Goal: Task Accomplishment & Management: Complete application form

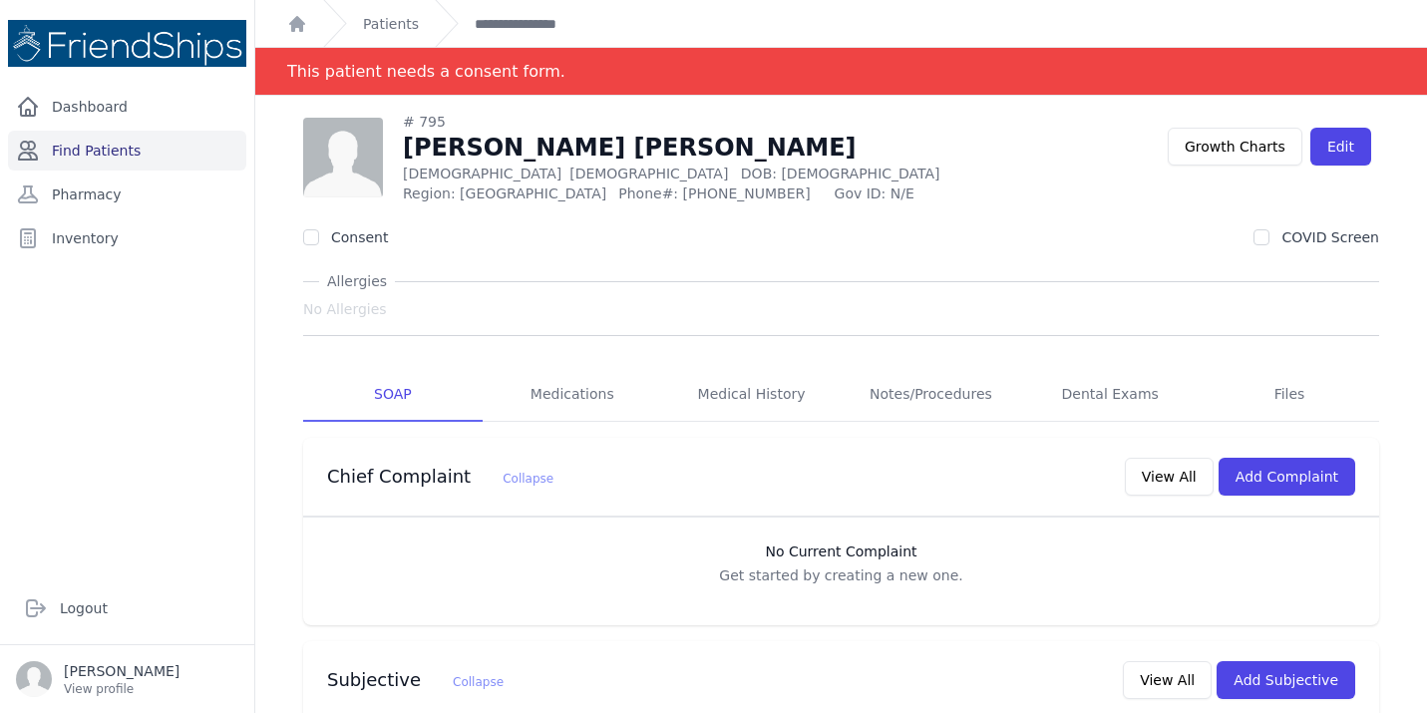
click at [112, 146] on link "Find Patients" at bounding box center [127, 151] width 238 height 40
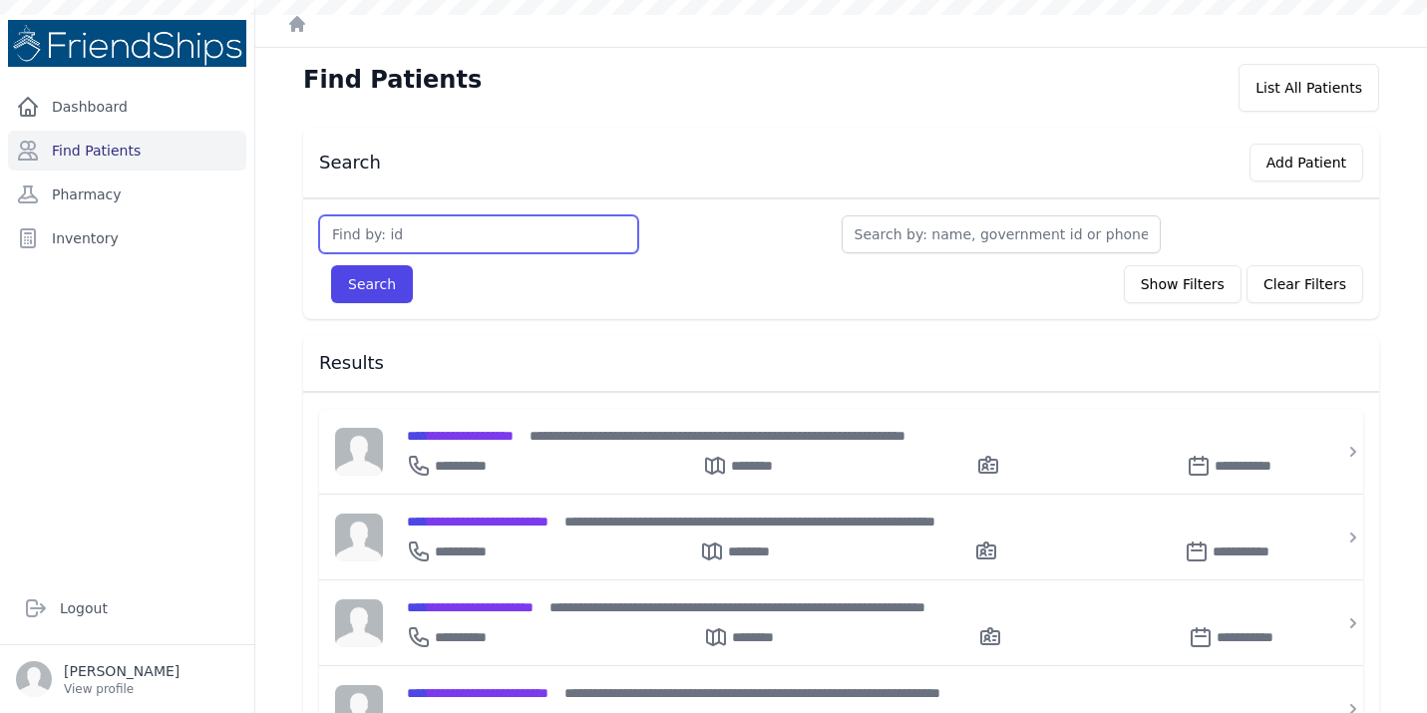
click at [500, 243] on input "text" at bounding box center [478, 234] width 319 height 38
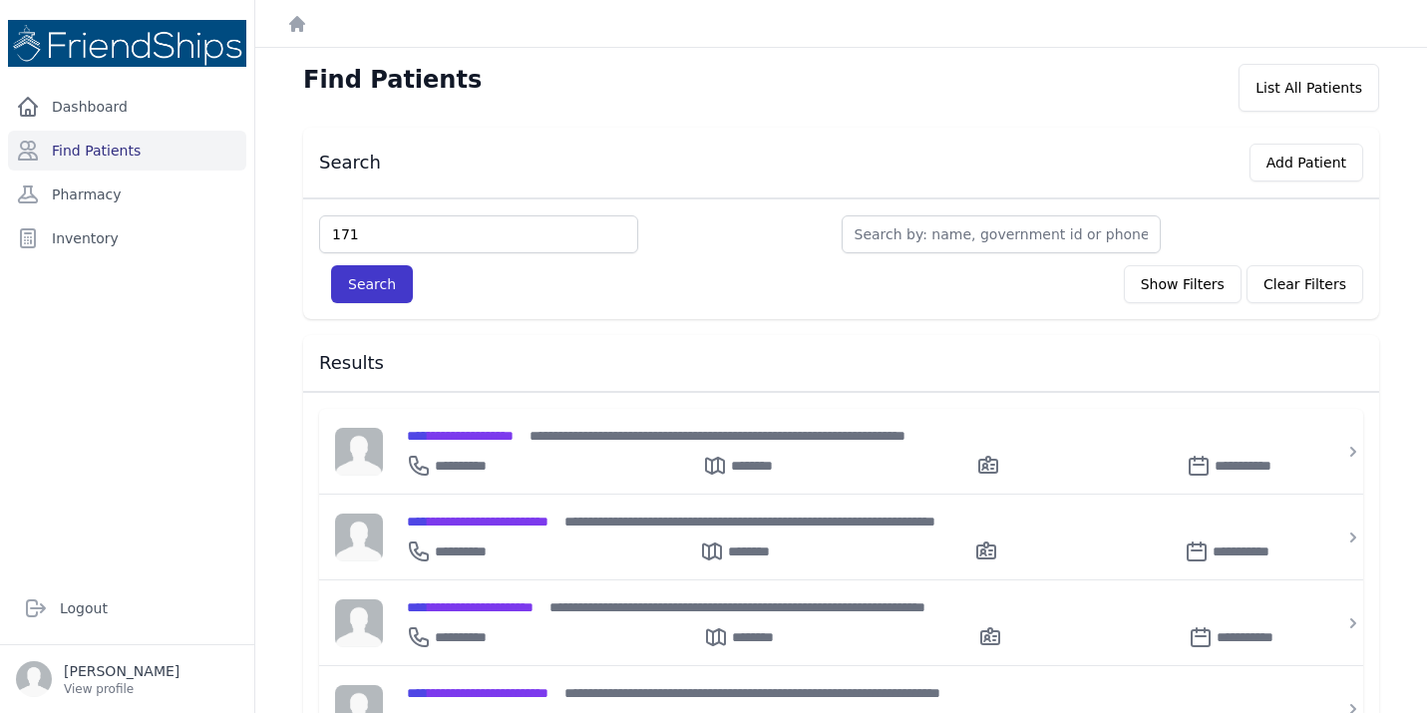
type input "171"
click at [386, 295] on button "Search" at bounding box center [372, 284] width 82 height 38
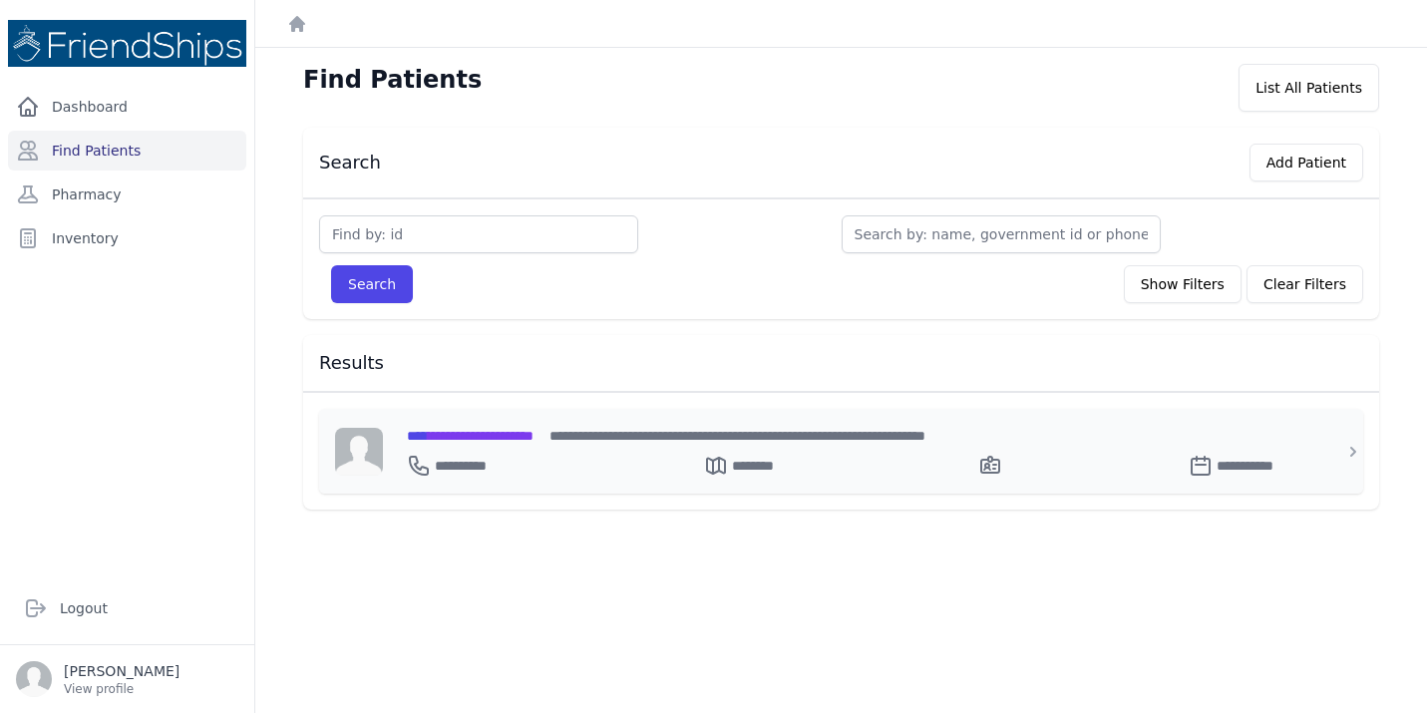
click at [528, 437] on span "**********" at bounding box center [470, 436] width 127 height 14
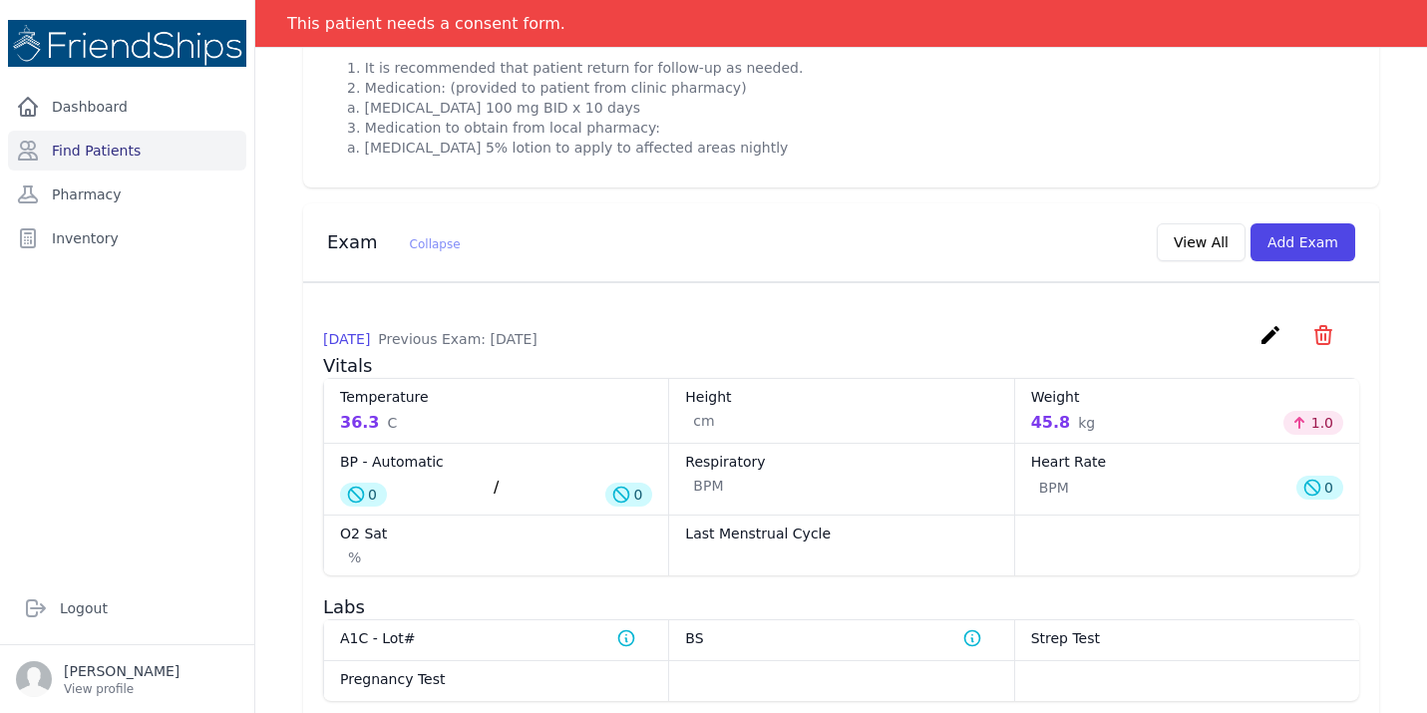
scroll to position [1070, 0]
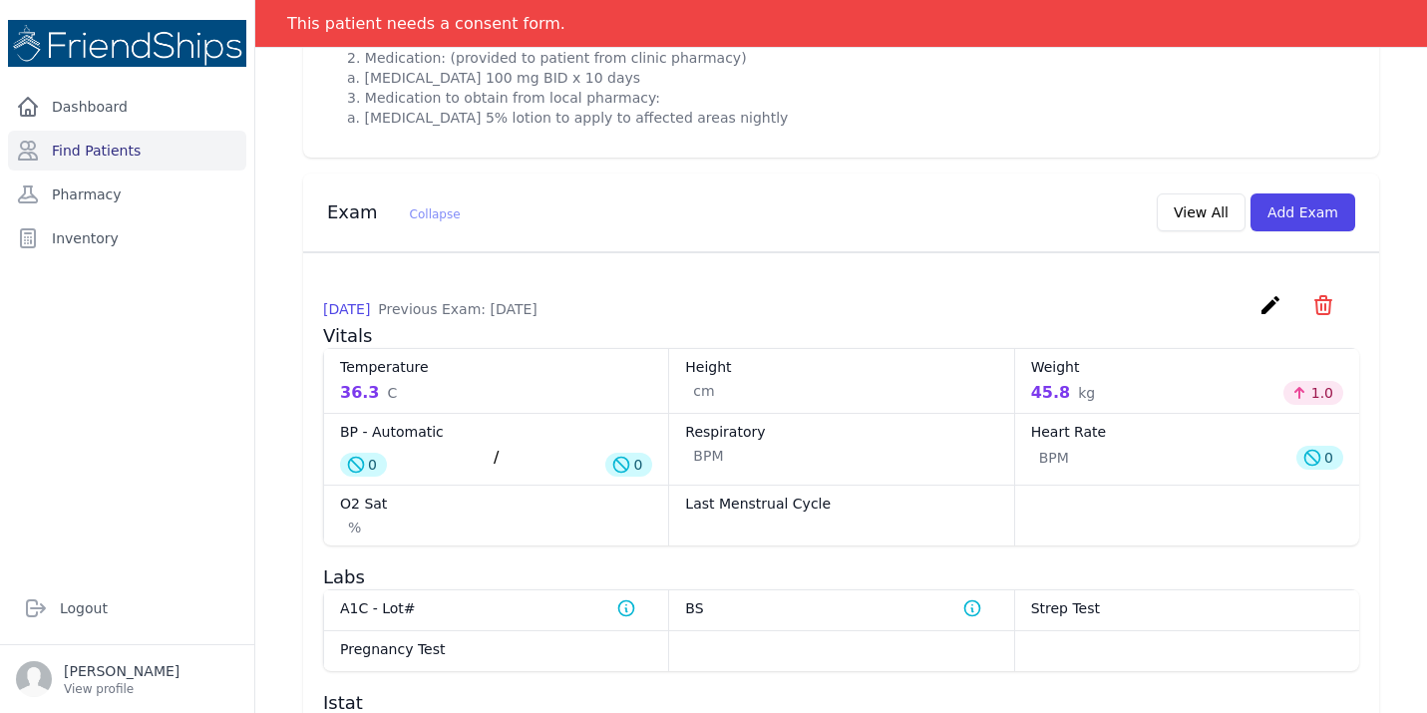
click at [1253, 324] on div "2025-Oct-07 Previous Exam: 2025-Jul-20 create ​ Delete exam - 1138 Are you sure…" at bounding box center [841, 308] width 1036 height 31
click at [1265, 317] on icon "create" at bounding box center [1270, 305] width 24 height 24
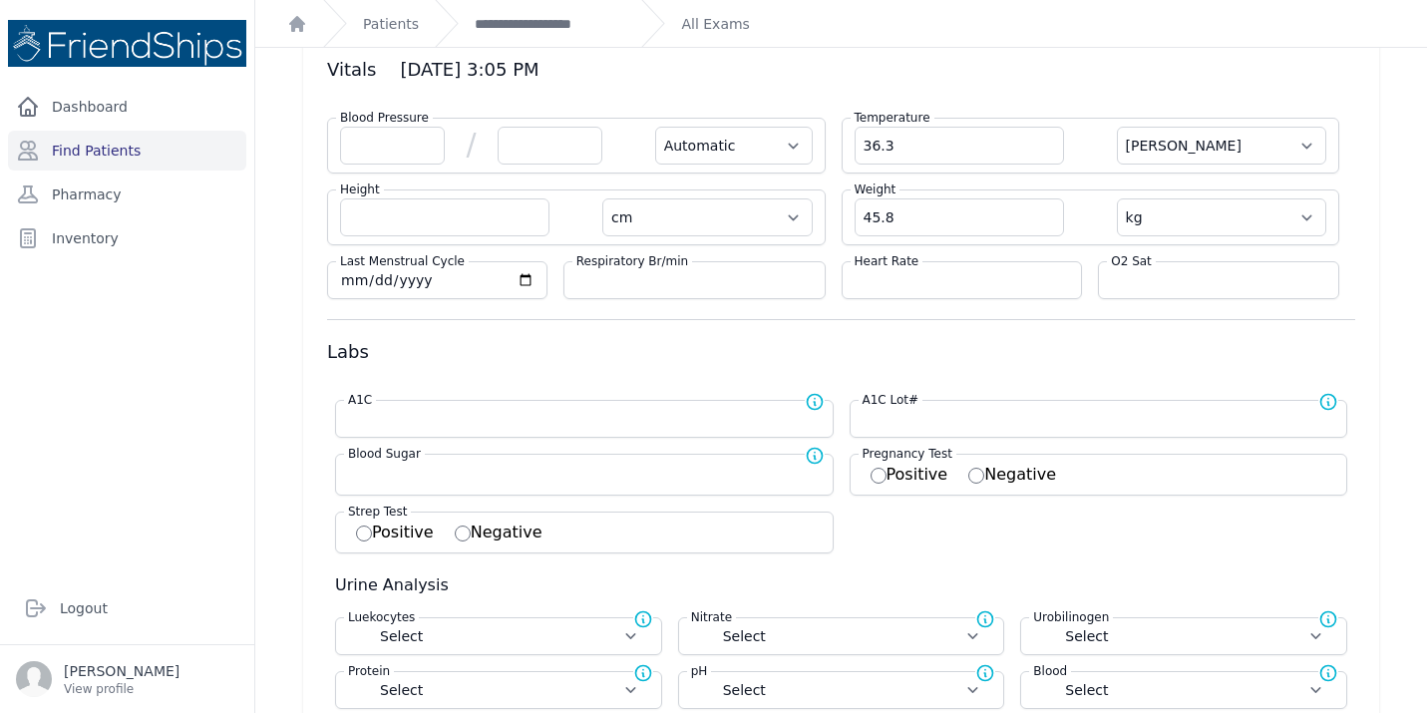
scroll to position [82, 0]
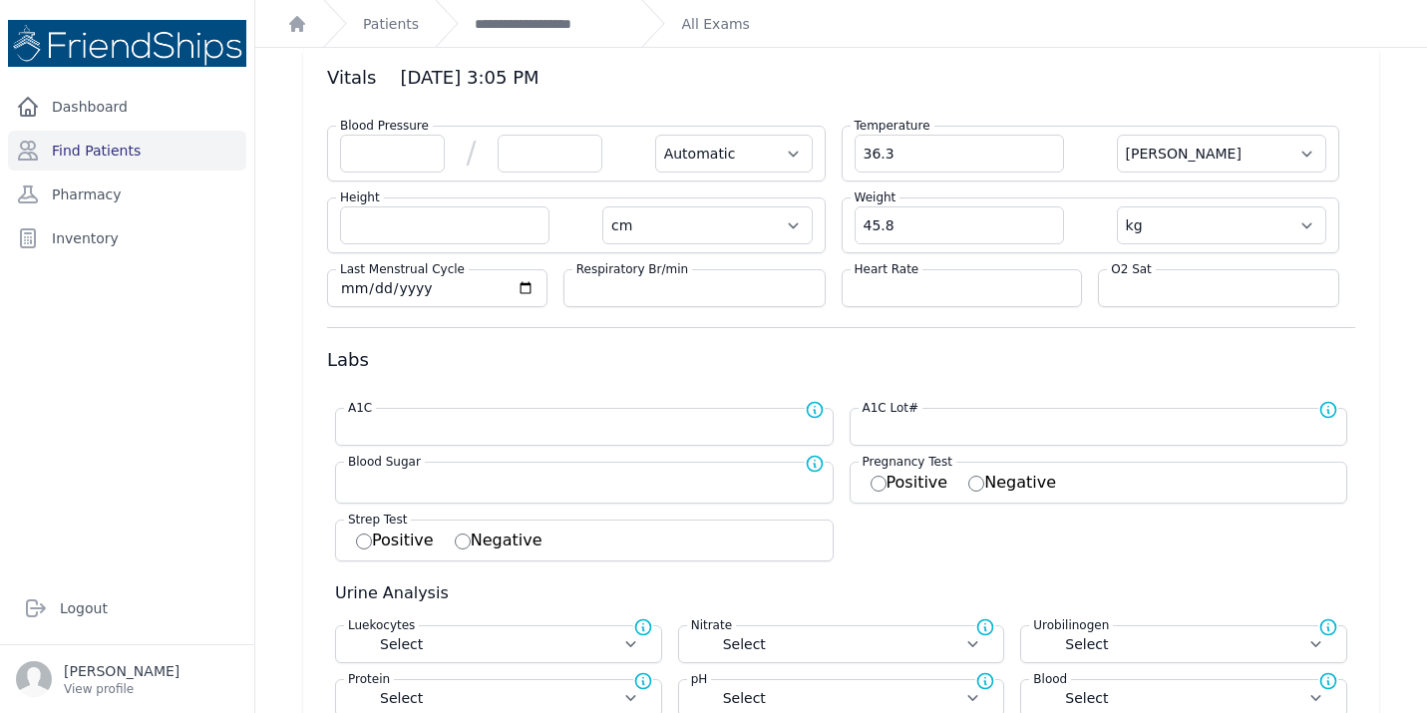
click at [387, 132] on label "Blood Pressure" at bounding box center [384, 126] width 97 height 16
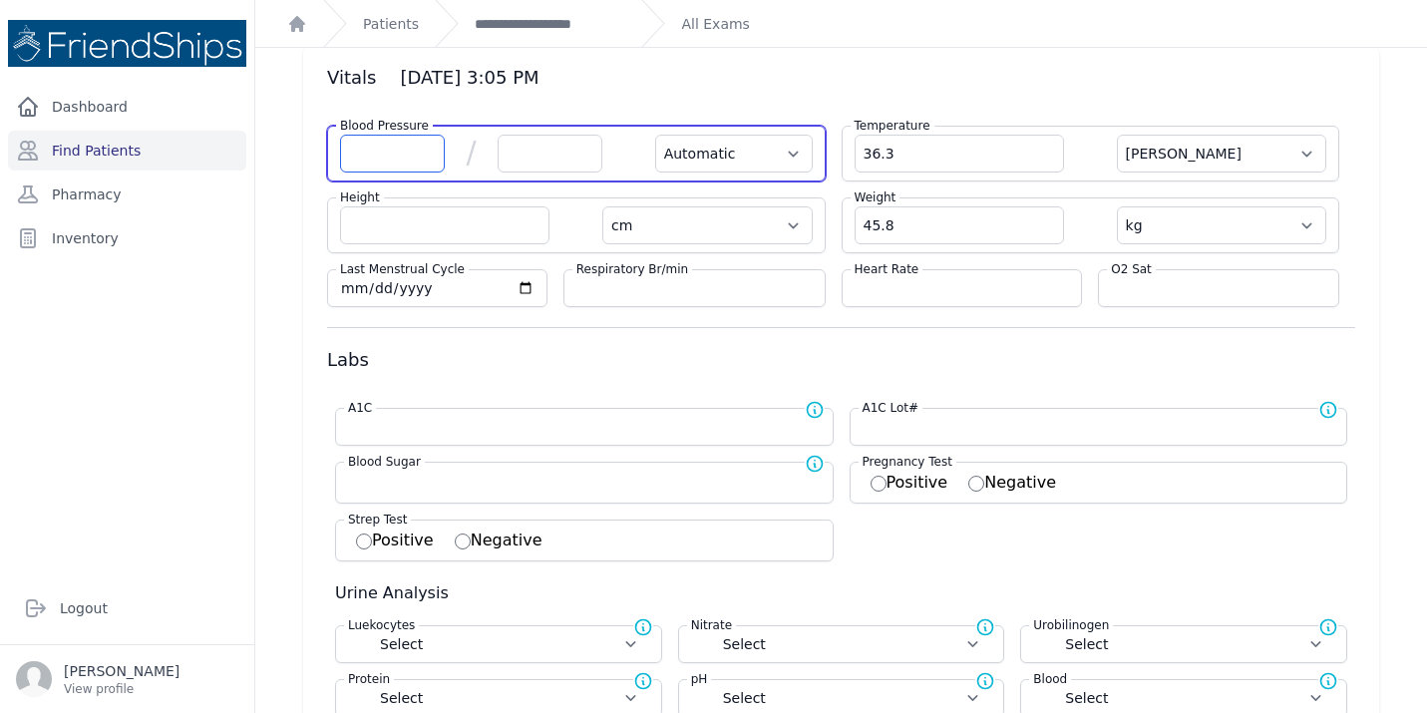
click at [389, 146] on input "number" at bounding box center [392, 154] width 105 height 38
type input "100"
click at [557, 161] on input "number" at bounding box center [550, 154] width 105 height 38
select select "Automatic"
select select "C"
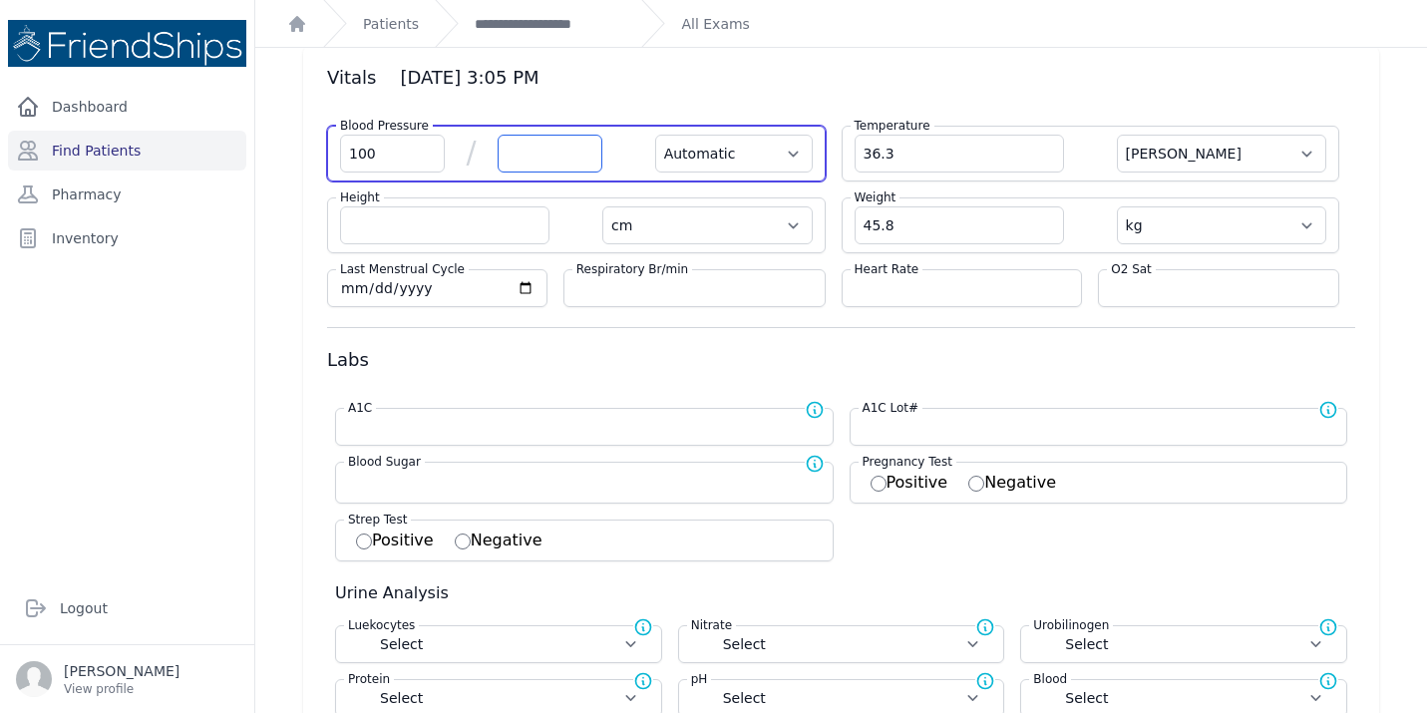
select select "cm"
select select "kg"
select select
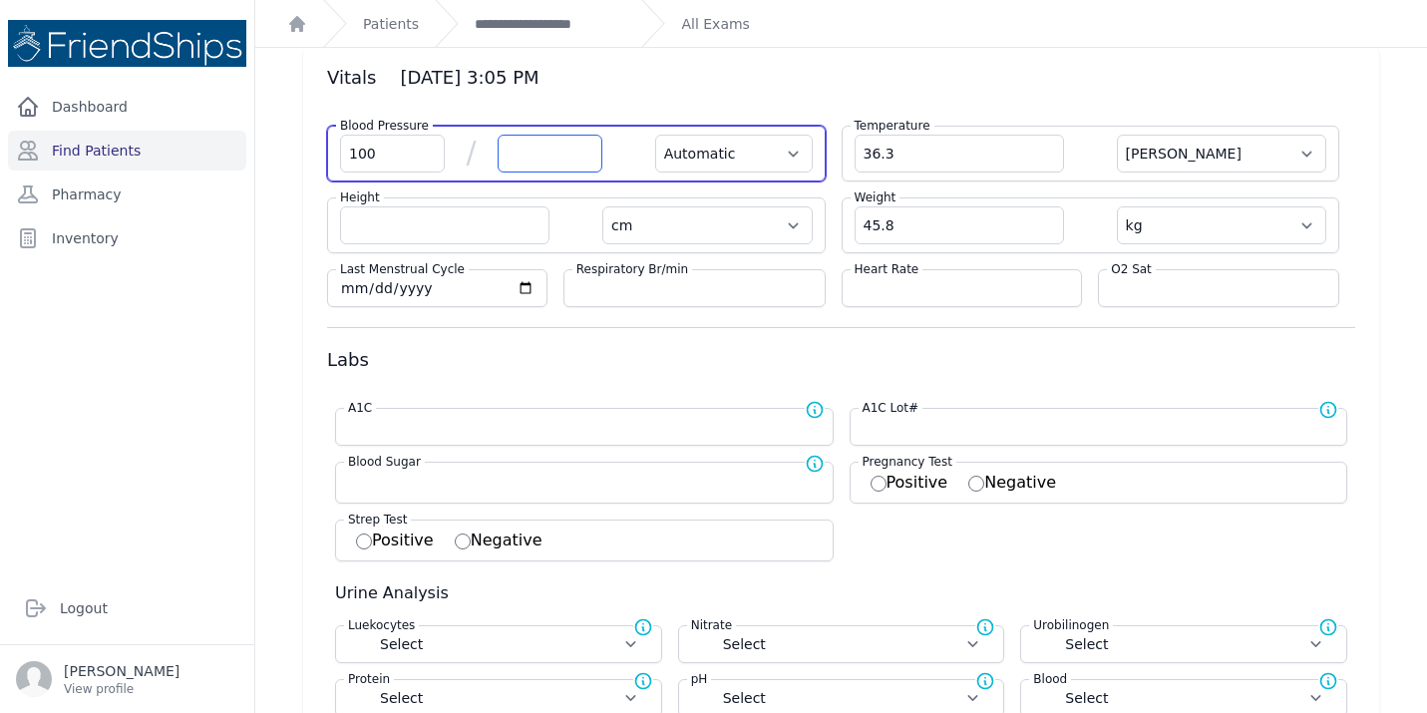
select select
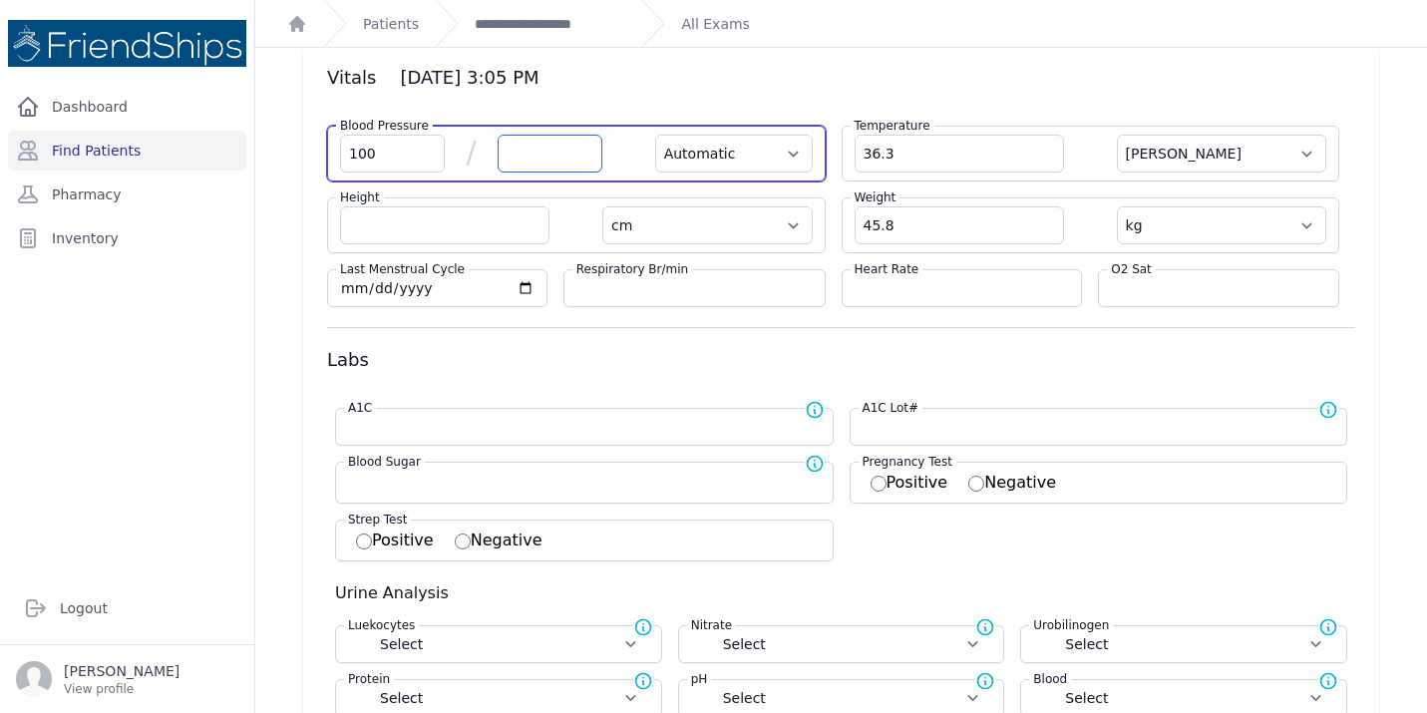
select select
type input "69"
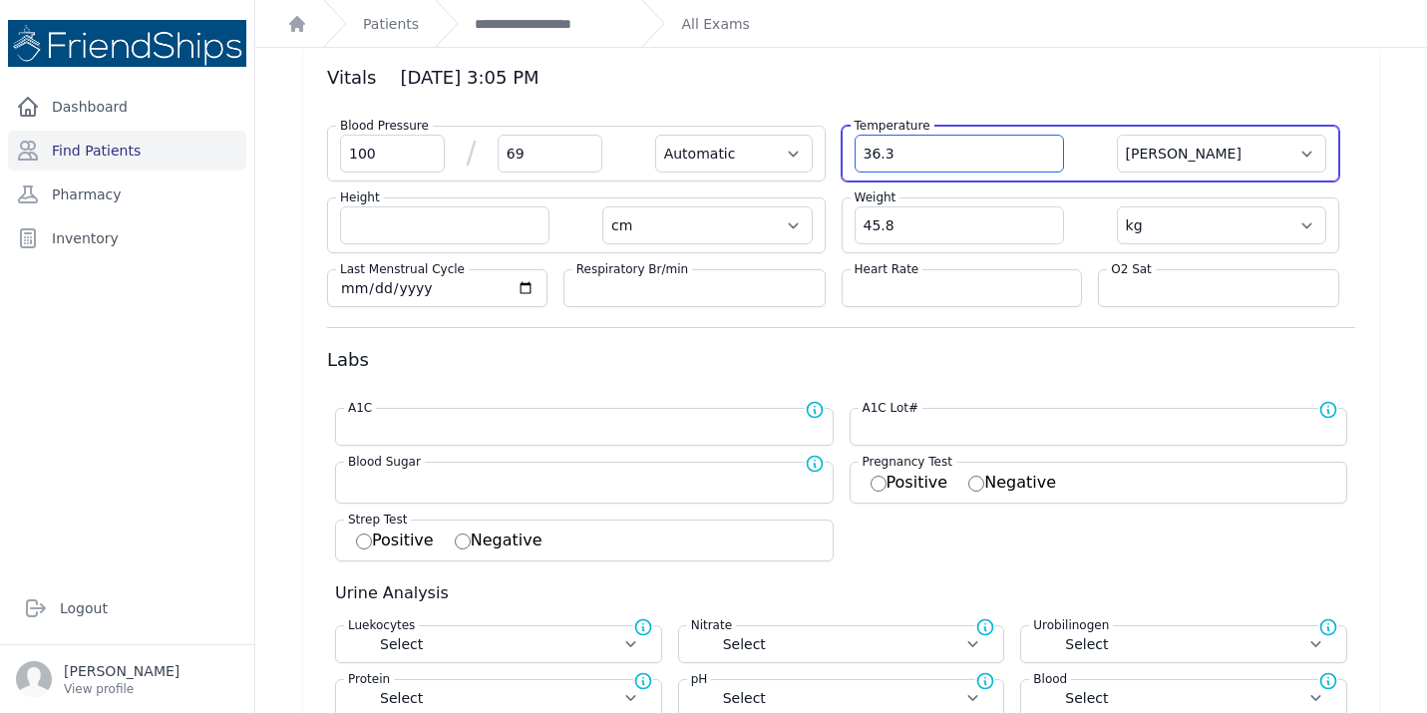
click at [995, 156] on input "36.3" at bounding box center [958, 154] width 209 height 38
select select "Automatic"
select select "C"
select select "cm"
select select "kg"
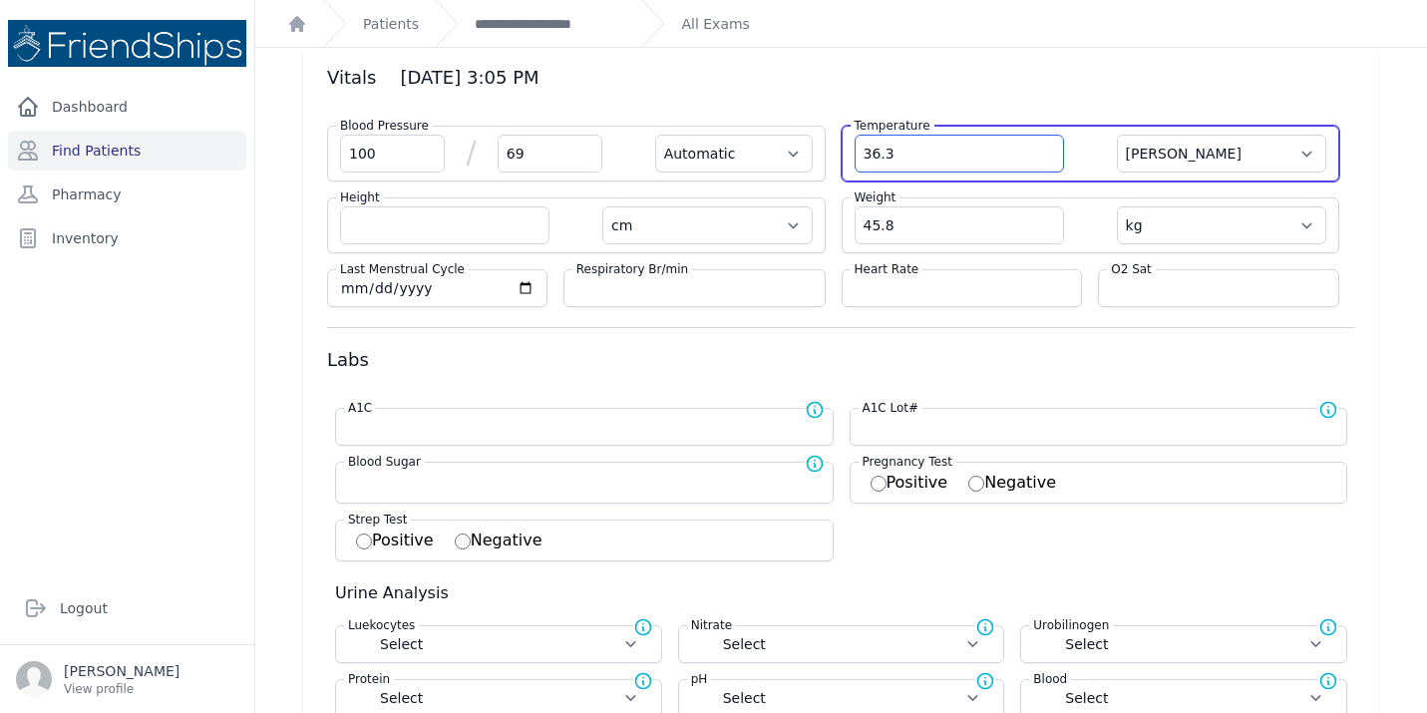
select select
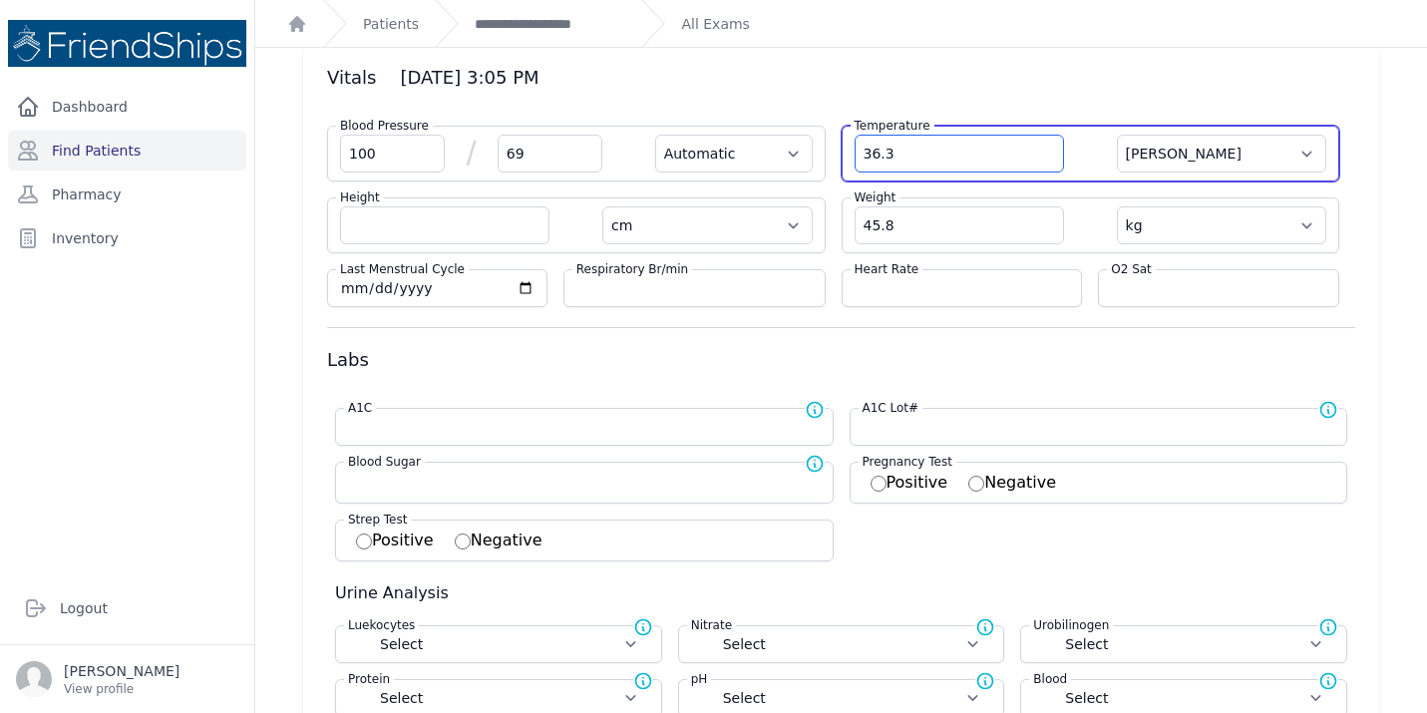
select select
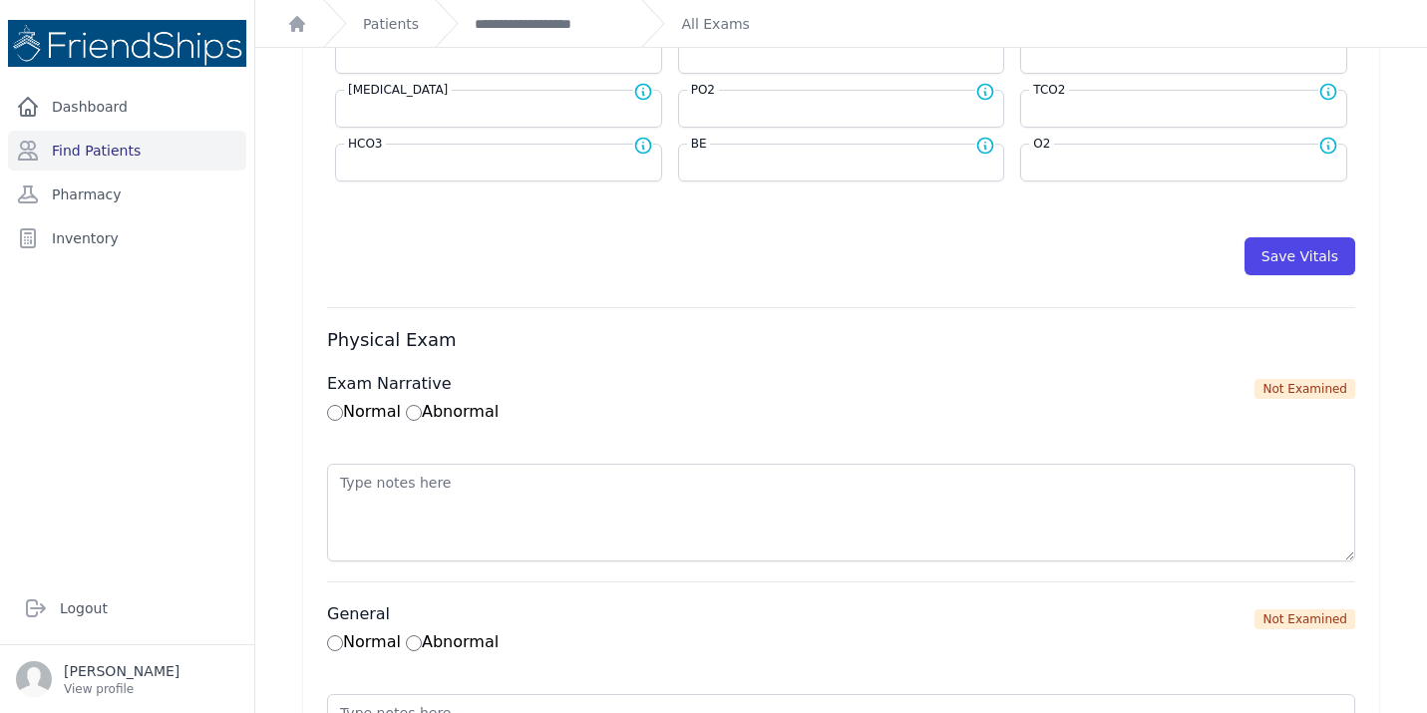
scroll to position [1007, 0]
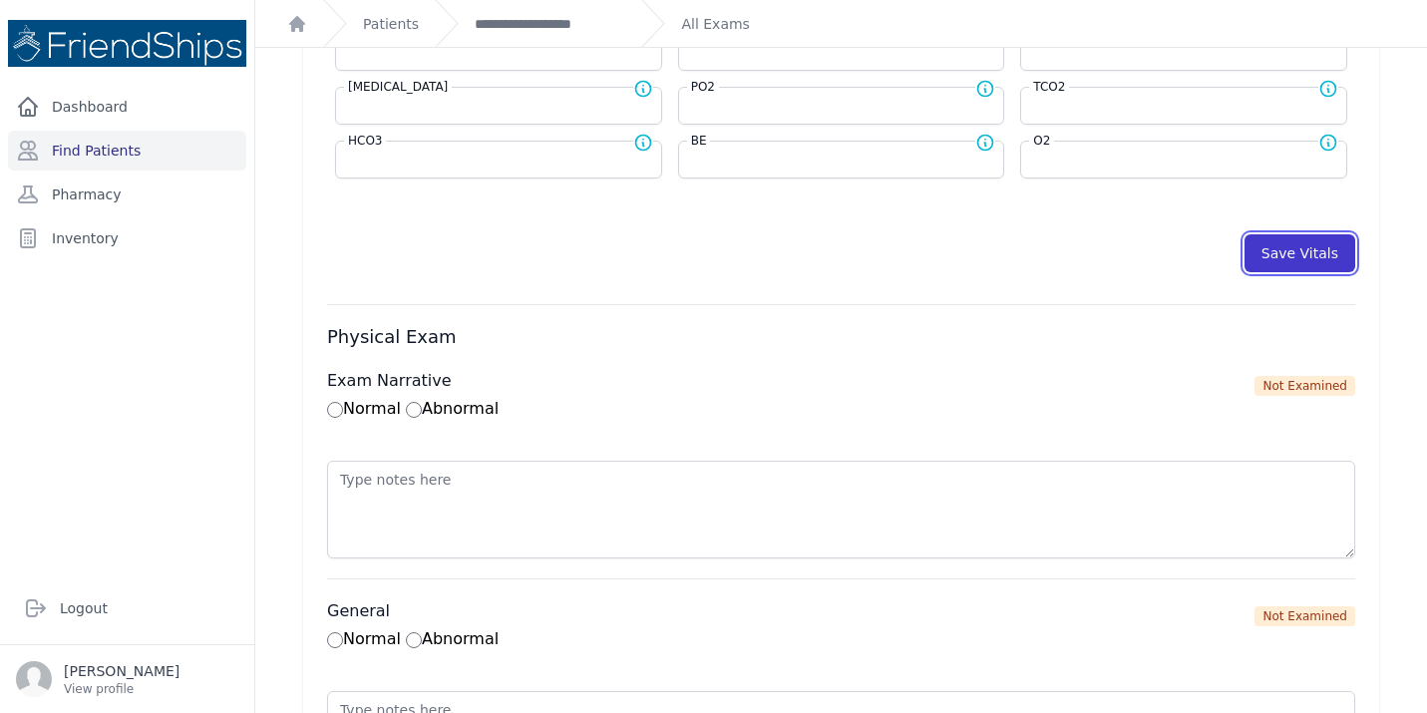
click at [1286, 245] on button "Save Vitals" at bounding box center [1299, 253] width 111 height 38
click at [490, 14] on link "**********" at bounding box center [550, 24] width 151 height 20
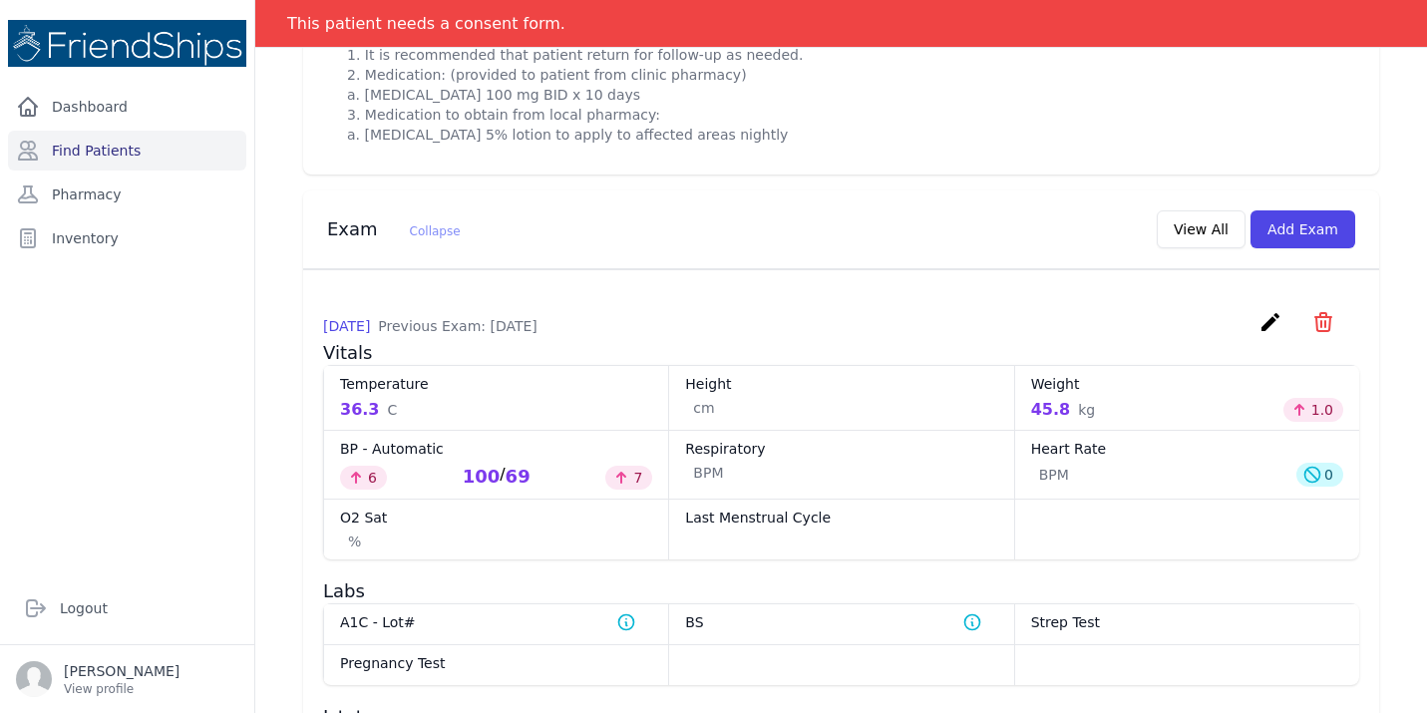
scroll to position [1084, 0]
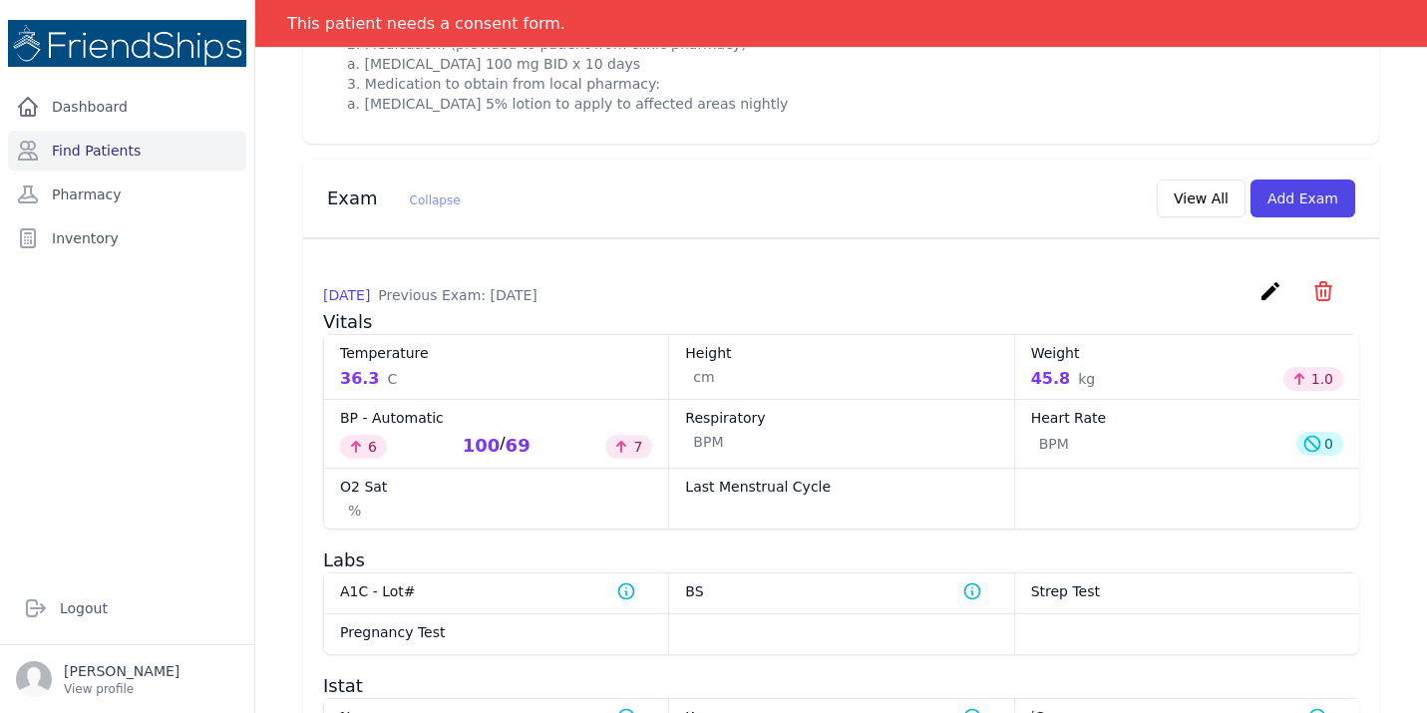
click at [1270, 303] on icon "create" at bounding box center [1270, 291] width 24 height 24
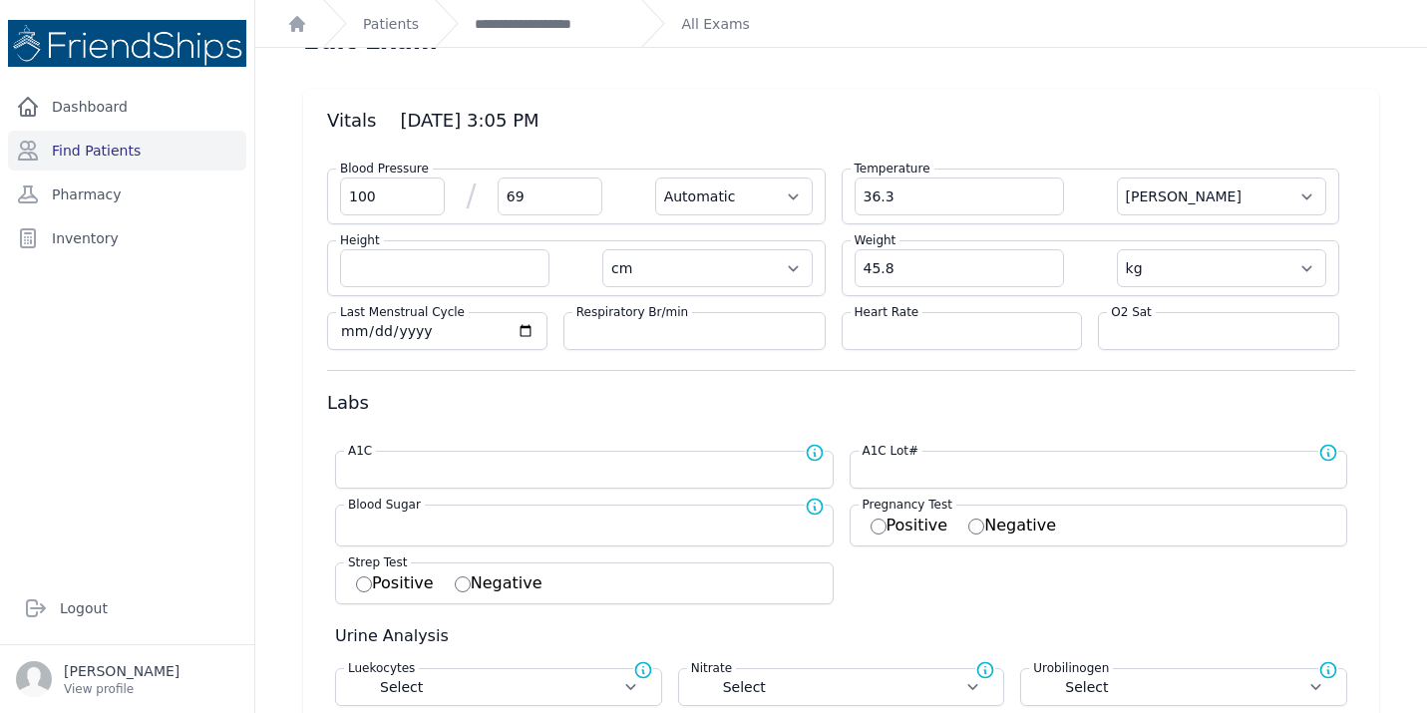
scroll to position [40, 0]
click at [931, 321] on input "number" at bounding box center [961, 330] width 215 height 20
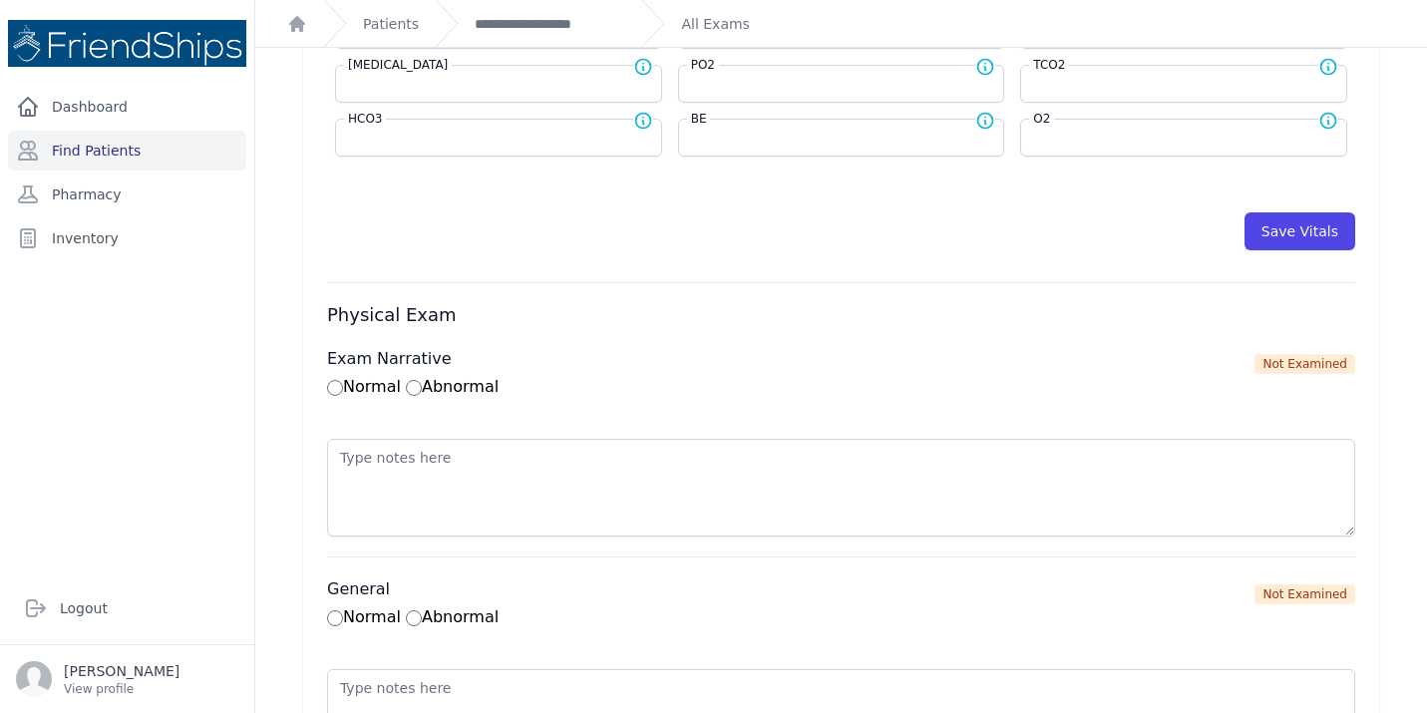
scroll to position [1131, 0]
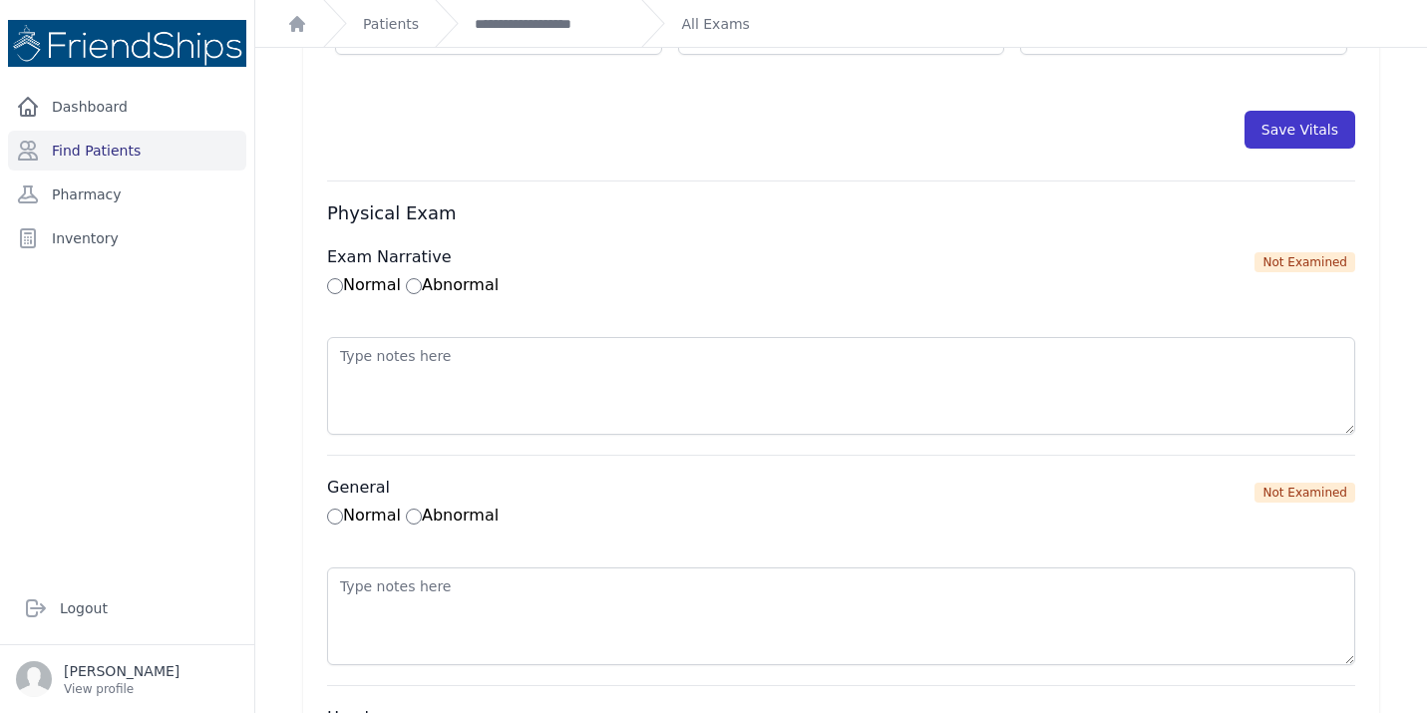
type input "90"
click at [1293, 144] on button "Save Vitals" at bounding box center [1299, 130] width 111 height 38
select select "Automatic"
select select "C"
select select "cm"
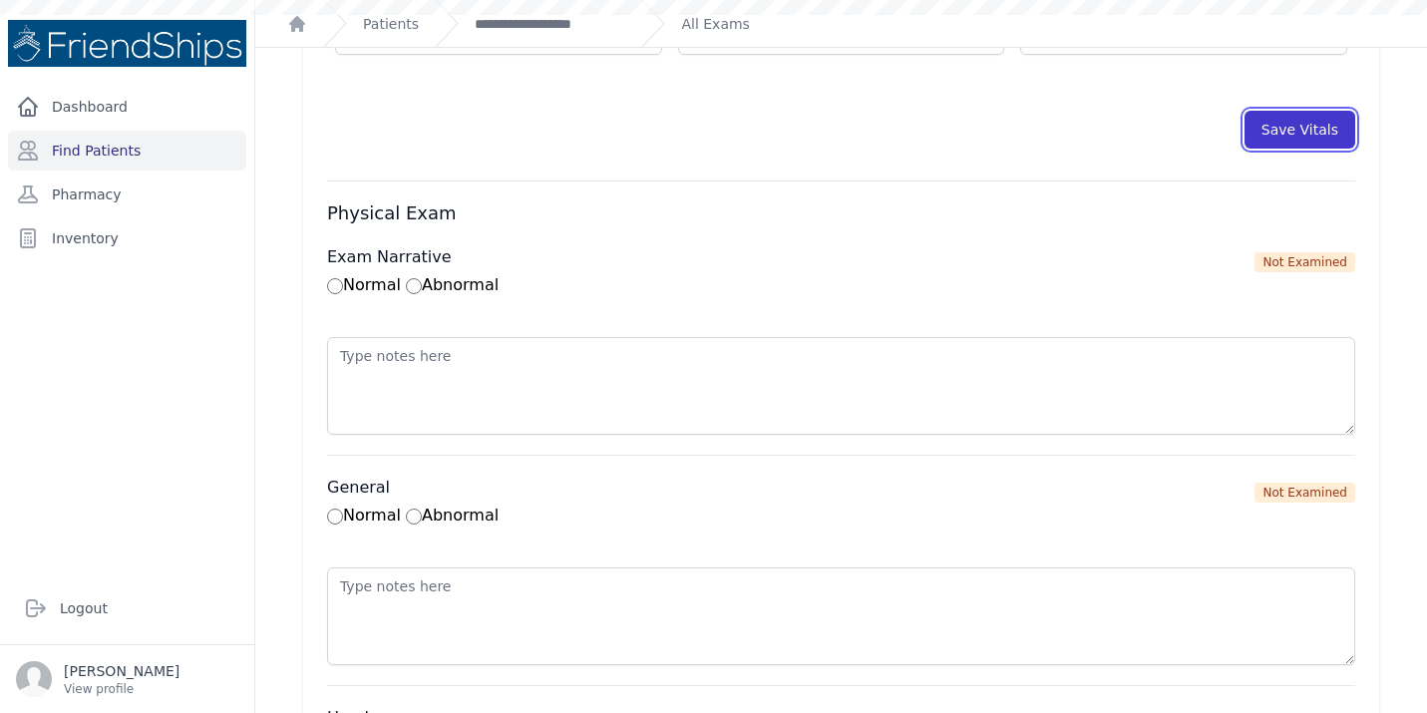
select select "kg"
select select
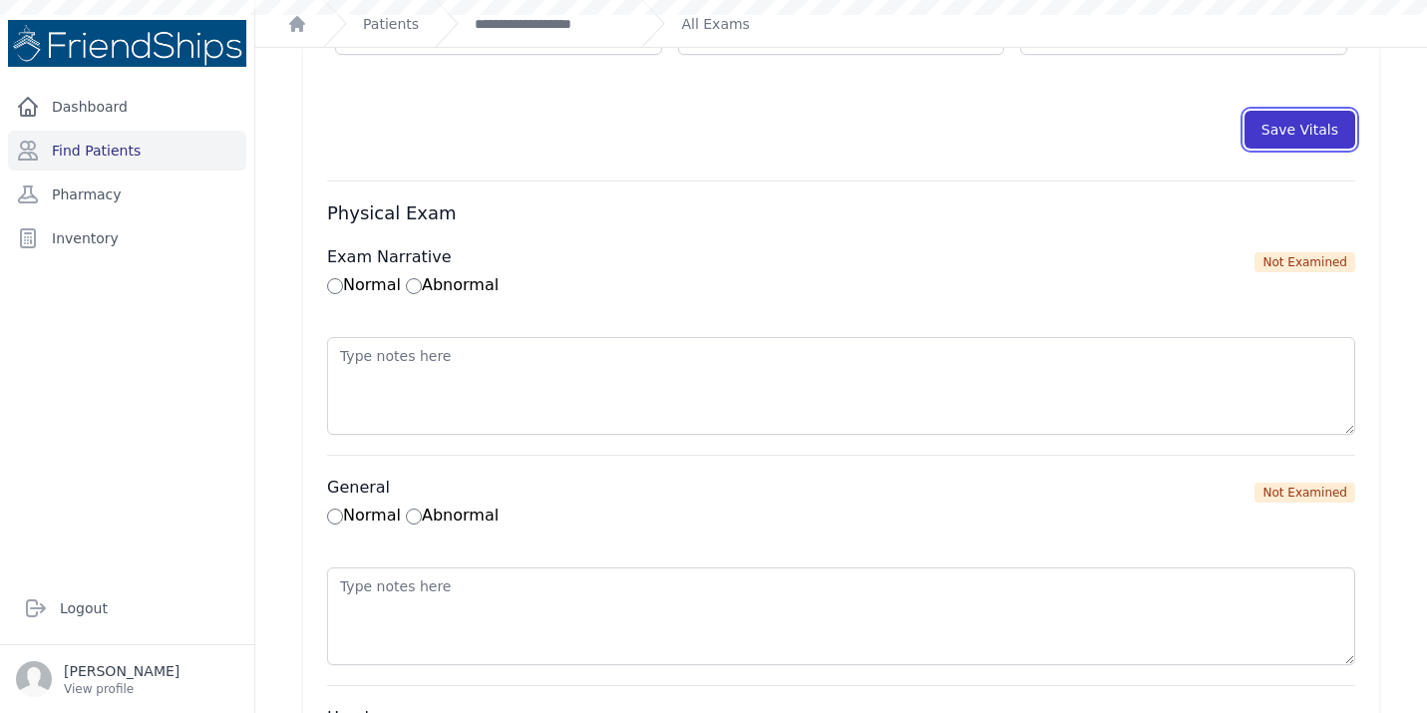
select select
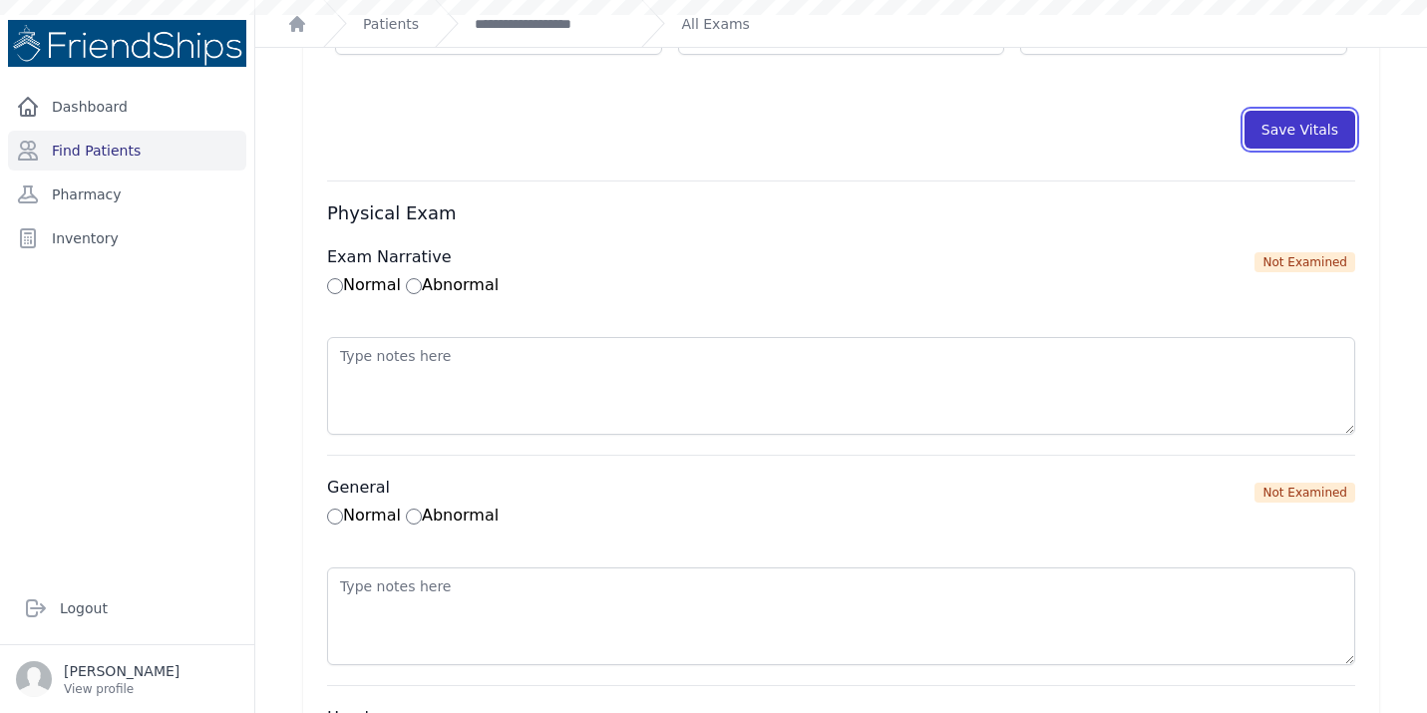
select select
click at [544, 35] on div "**********" at bounding box center [530, 23] width 190 height 47
click at [544, 28] on link "**********" at bounding box center [550, 24] width 151 height 20
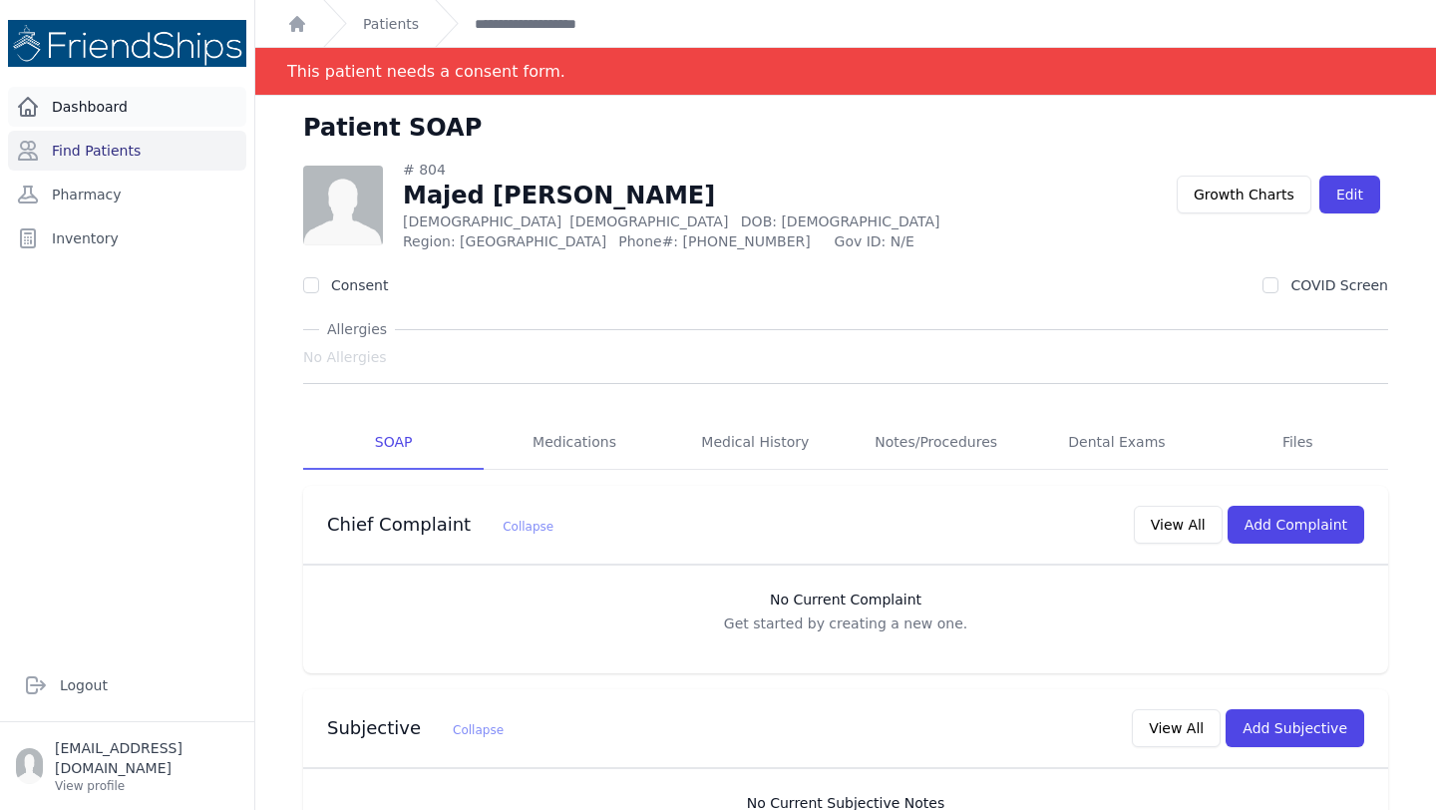
click at [122, 104] on link "Dashboard" at bounding box center [127, 107] width 238 height 40
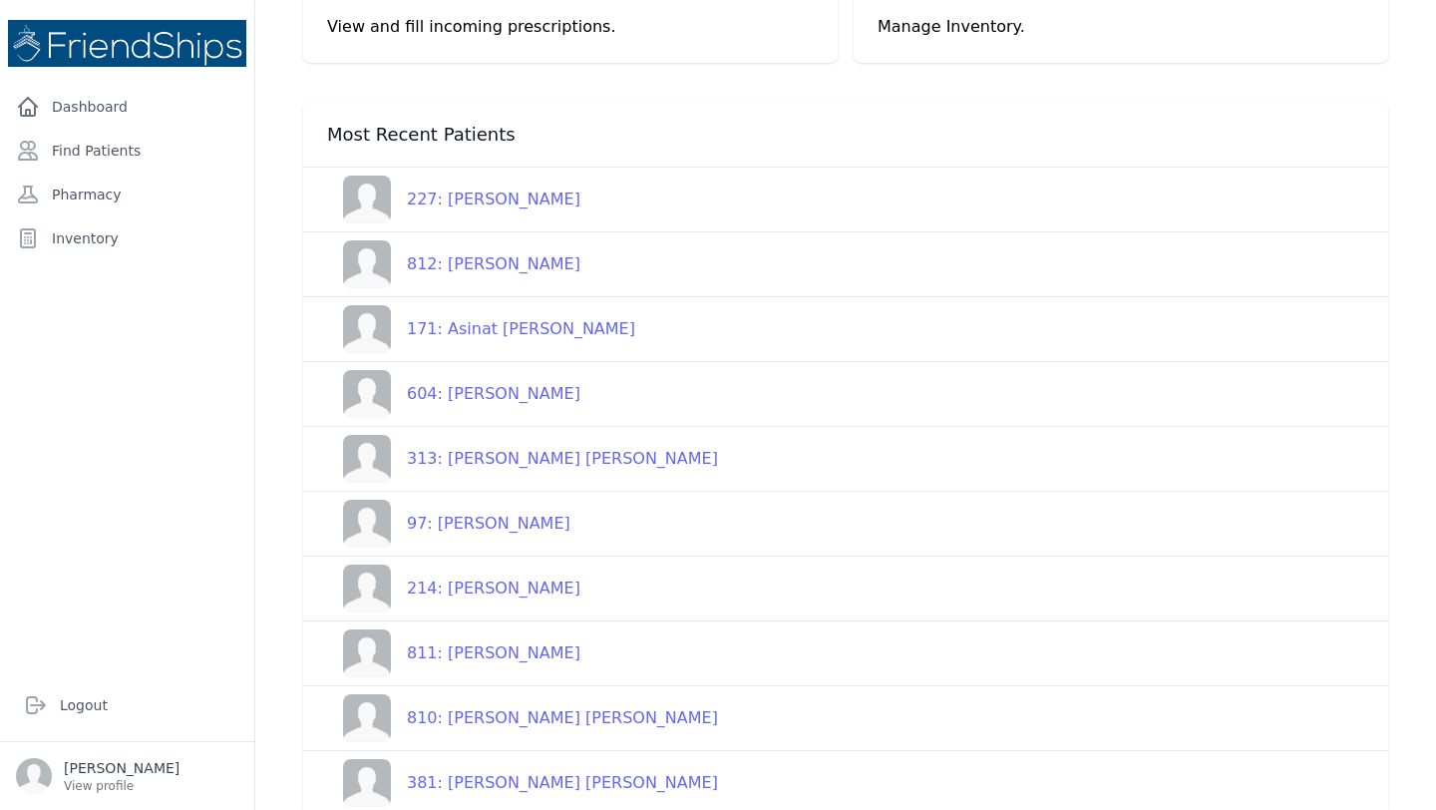
scroll to position [177, 0]
click at [589, 457] on div "313: Malak Muhammed Hussein" at bounding box center [554, 460] width 327 height 24
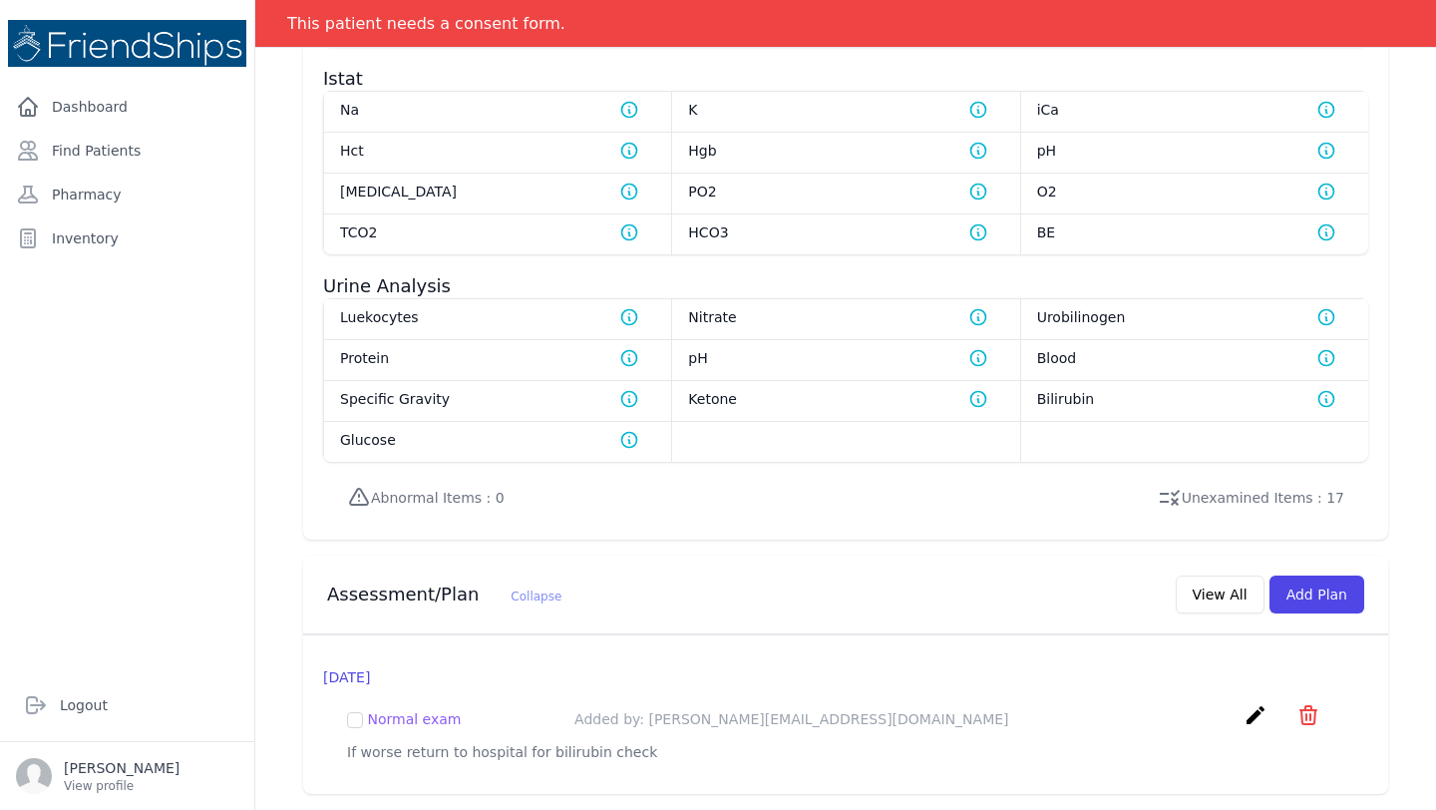
scroll to position [1653, 0]
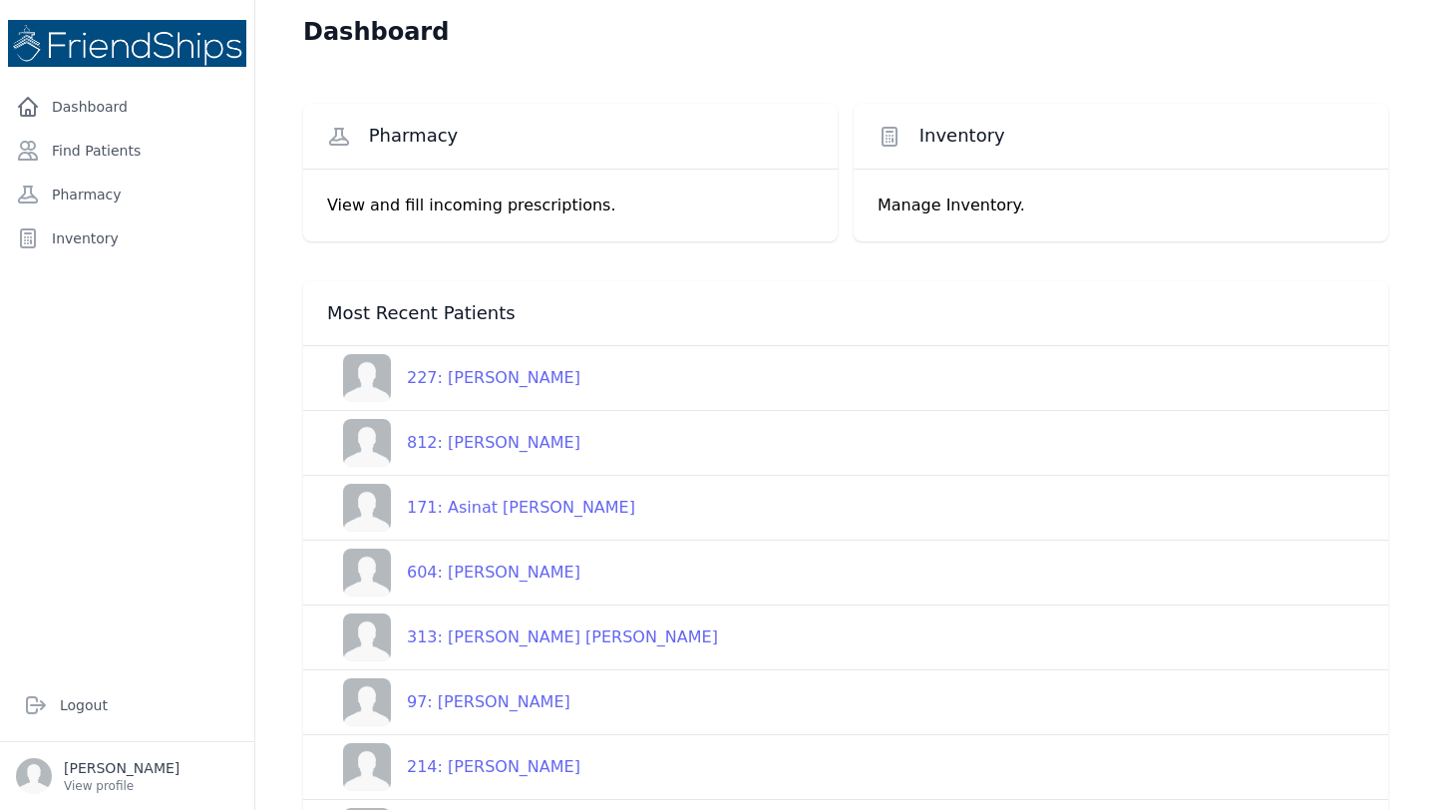
click at [526, 704] on div "97: Mahab Mohammed Hussein" at bounding box center [480, 702] width 179 height 24
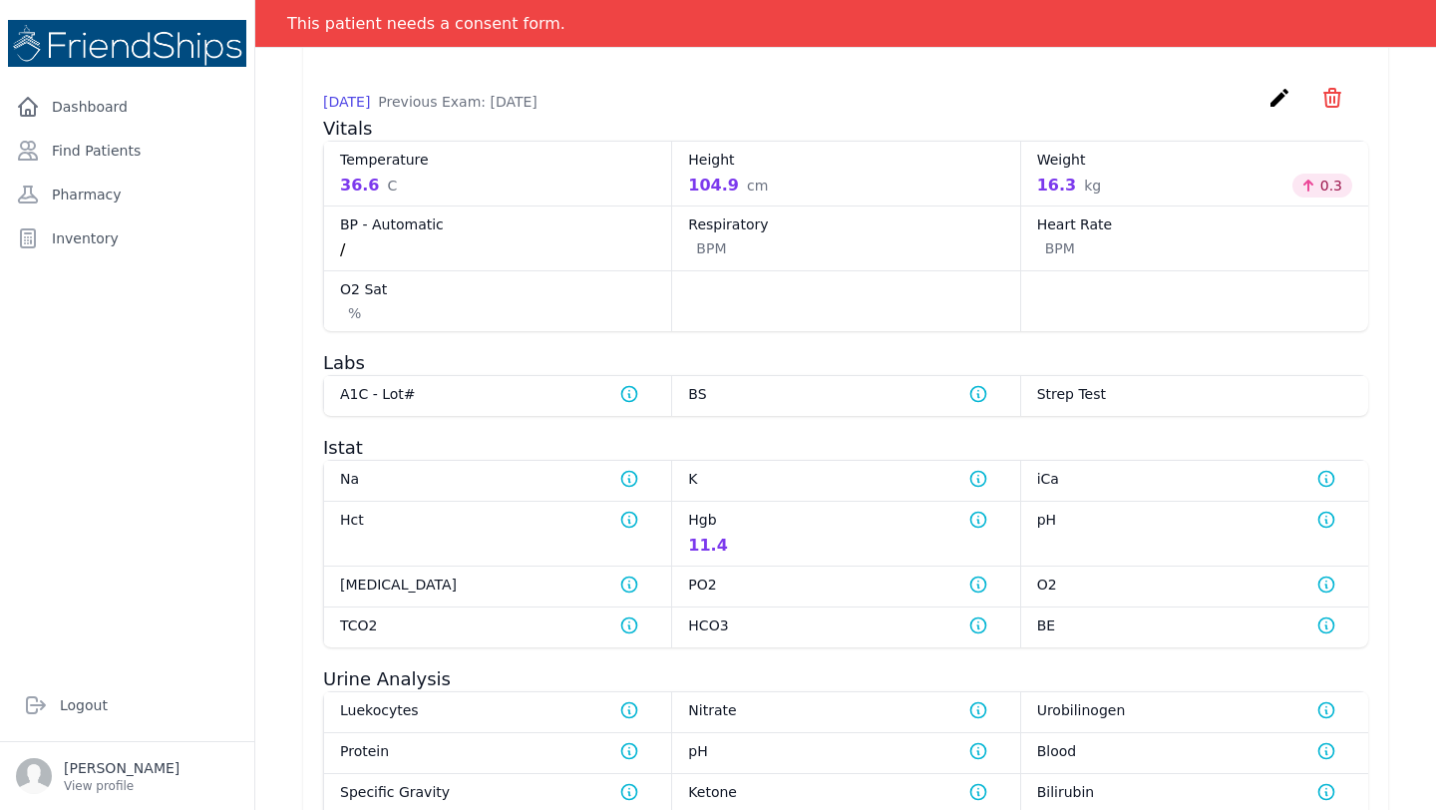
scroll to position [1268, 0]
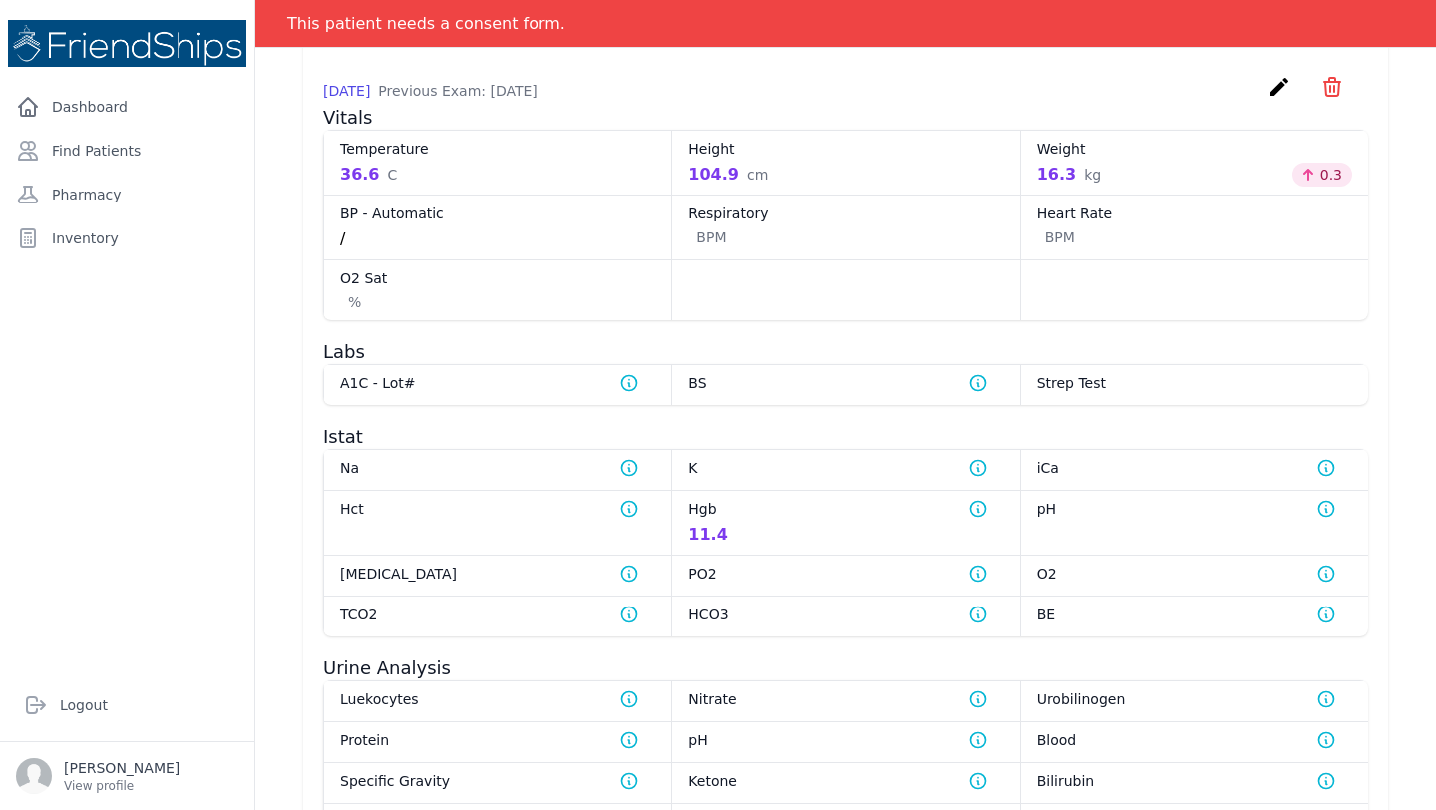
click at [833, 99] on div "2025-Oct-07 Previous Exam: 2025-May-27 create ​ Delete exam - 1134 Are you sure…" at bounding box center [845, 90] width 1045 height 31
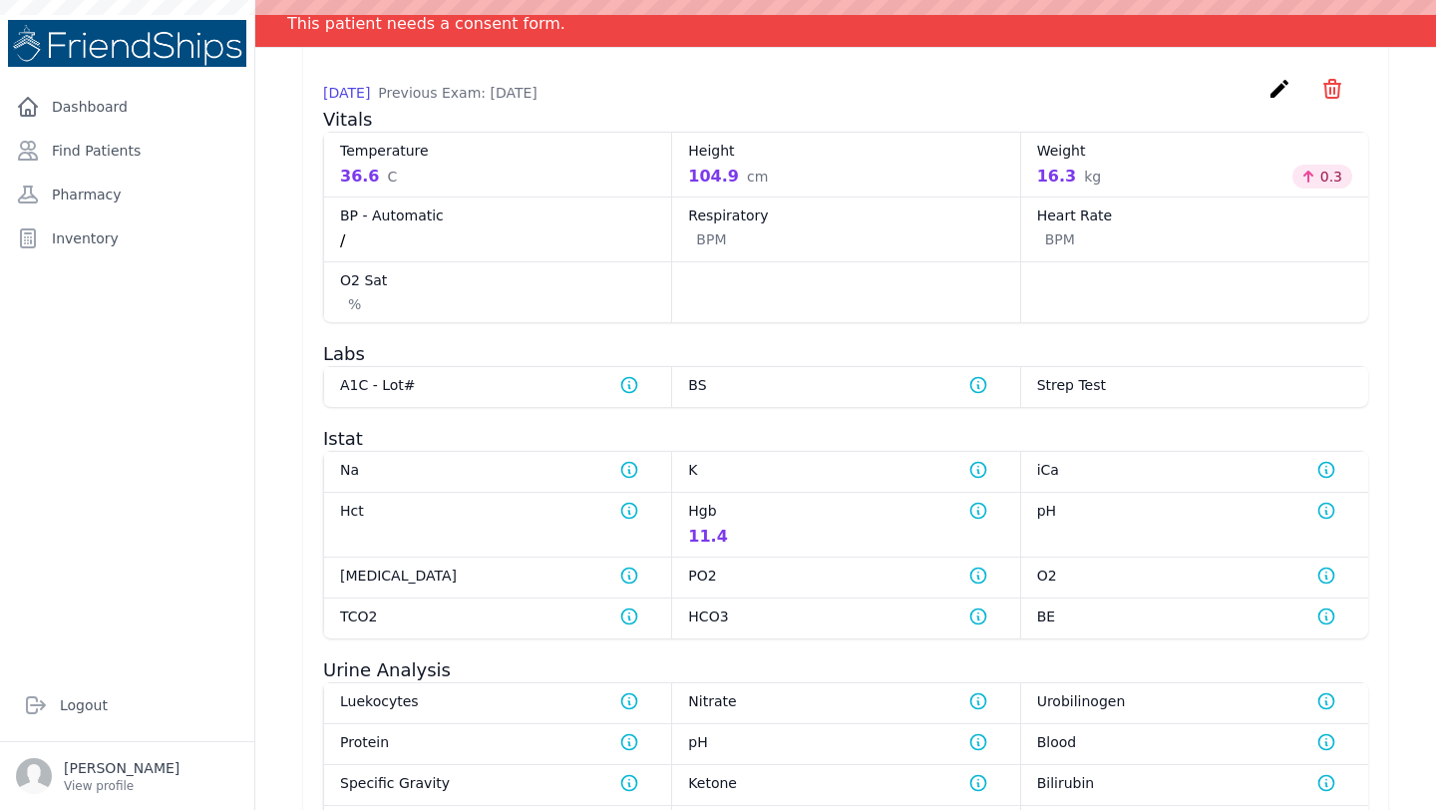
scroll to position [1270, 0]
